Goal: Find contact information: Find contact information

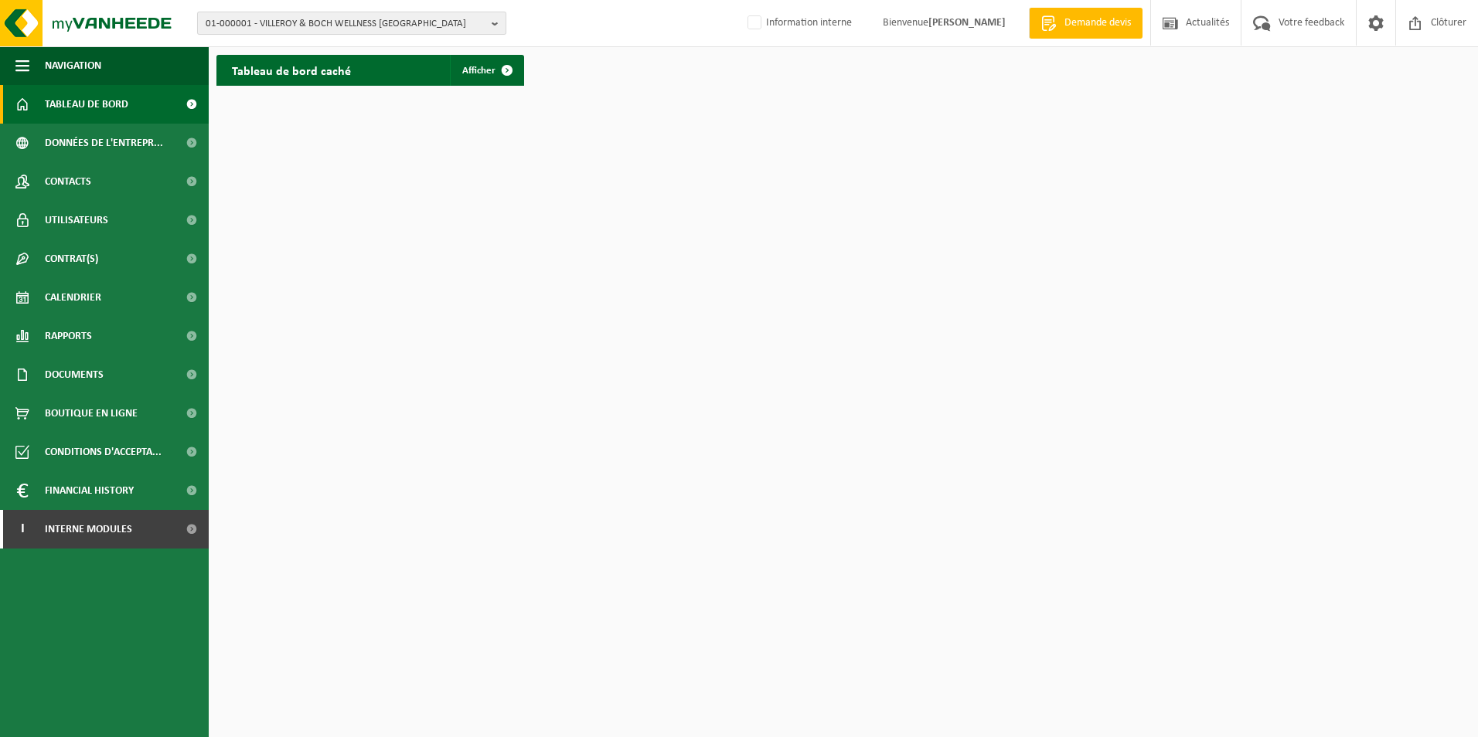
click at [342, 26] on span "01-000001 - VILLEROY & BOCH WELLNESS NV" at bounding box center [346, 23] width 280 height 23
click at [328, 47] on input "text" at bounding box center [351, 48] width 301 height 19
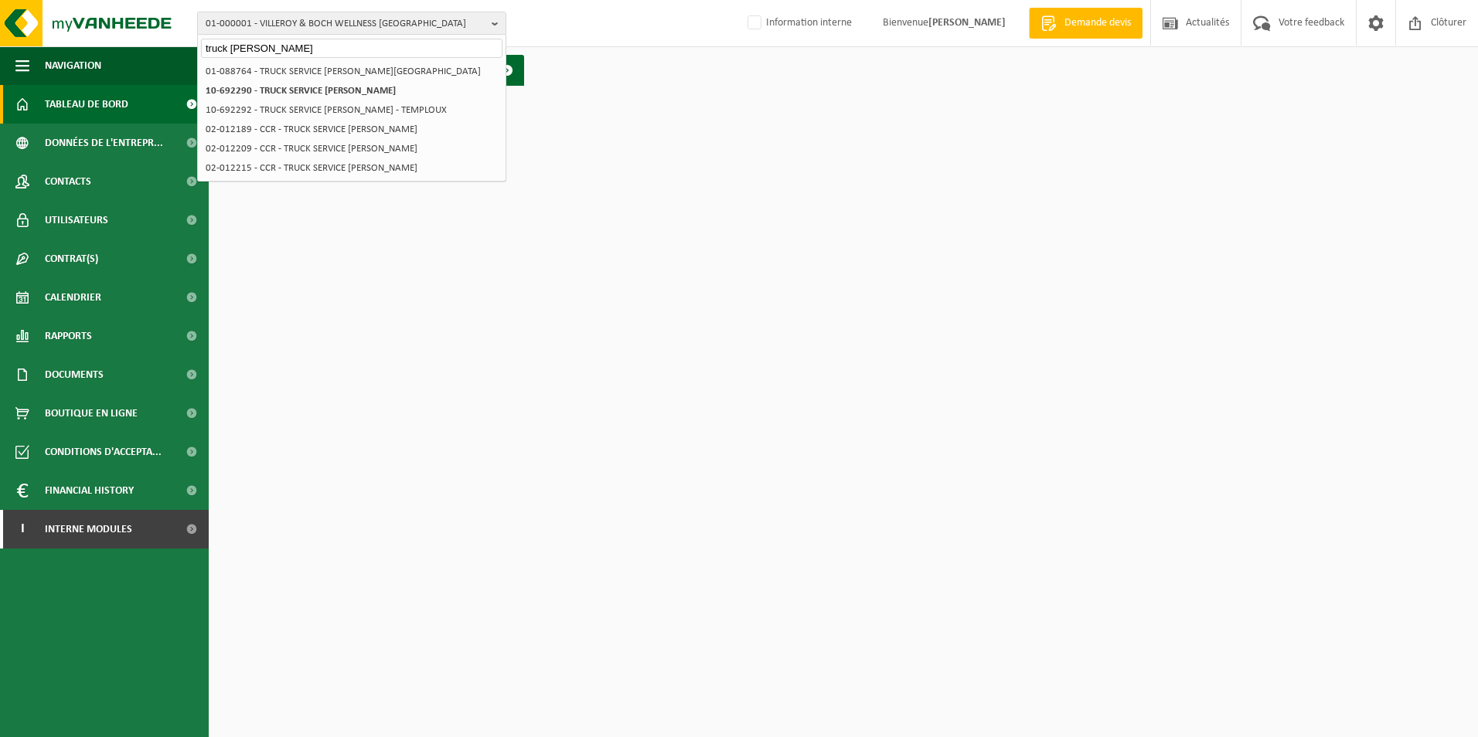
type input "truck sebastian"
click at [265, 90] on strong "10-692290 - TRUCK SERVICE [PERSON_NAME]" at bounding box center [301, 91] width 190 height 10
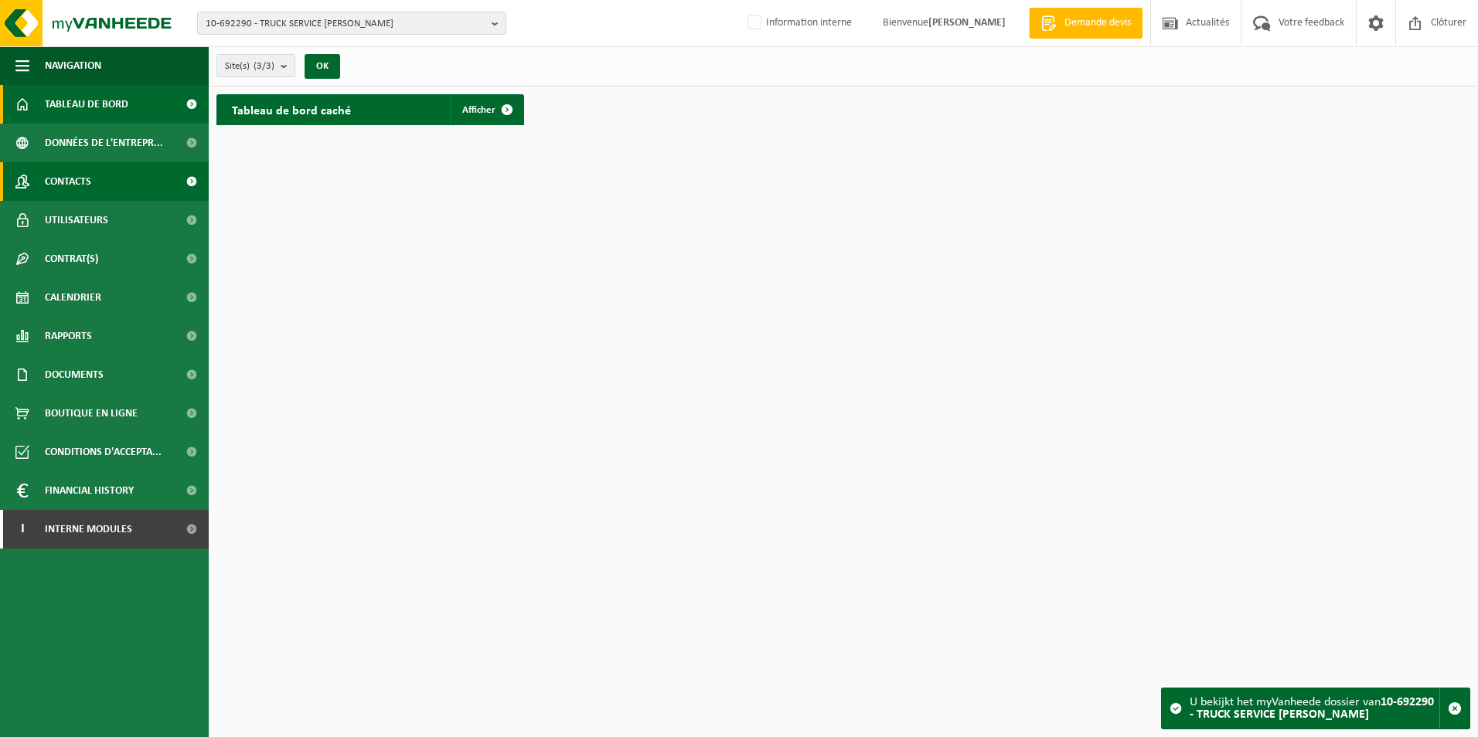
click at [134, 182] on link "Contacts" at bounding box center [104, 181] width 209 height 39
